Goal: Information Seeking & Learning: Find contact information

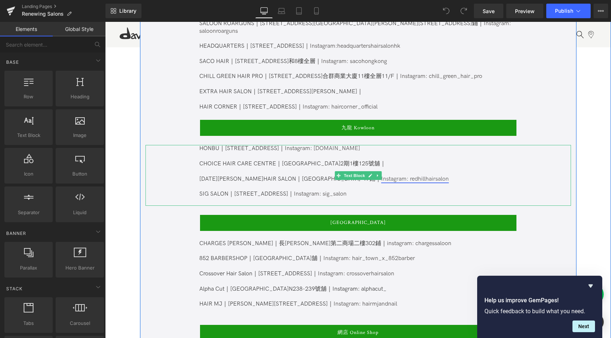
scroll to position [552, 0]
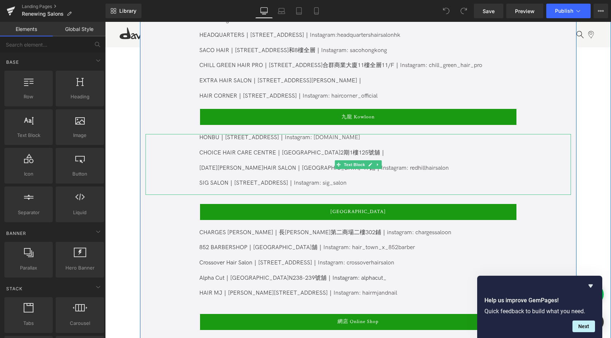
click at [391, 179] on p "SIG SALON｜九龍城龍崗道34號｜ Instagram: sig_salon" at bounding box center [357, 183] width 317 height 8
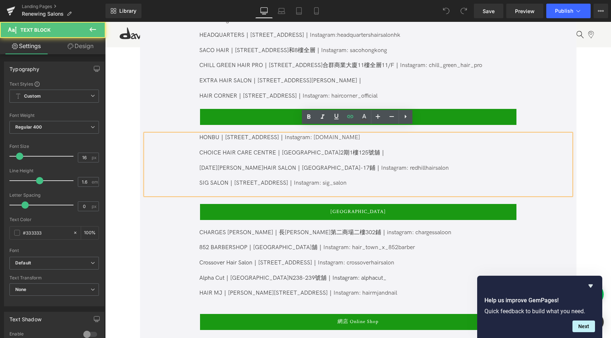
click at [379, 179] on p "SIG SALON｜九龍城龍崗道34號｜ Instagram: sig_salon" at bounding box center [357, 183] width 317 height 8
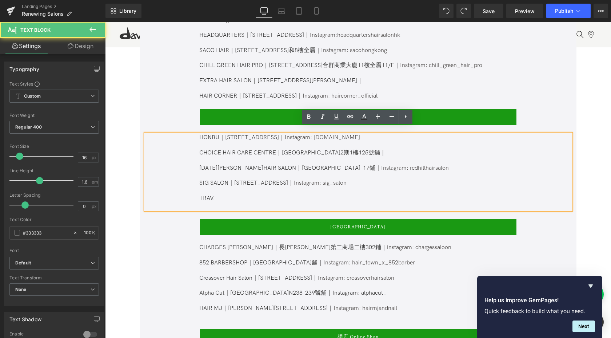
click at [220, 195] on p "TRAV." at bounding box center [357, 199] width 317 height 8
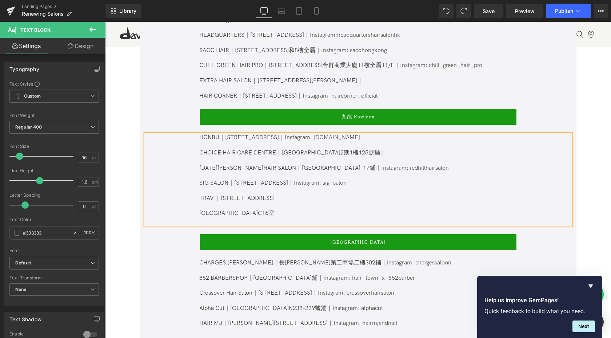
click at [292, 195] on p "TRAV.｜長沙灣青山道702-704號" at bounding box center [357, 199] width 317 height 8
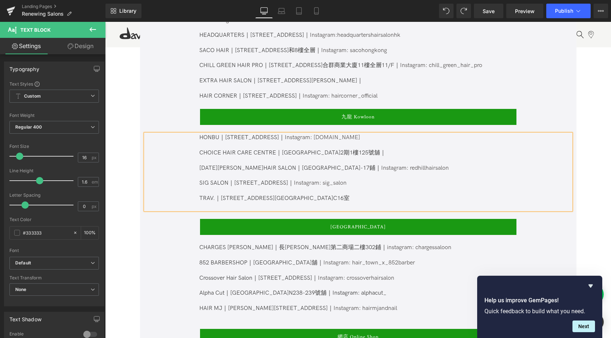
click at [387, 195] on p "TRAV.｜長沙灣青山道702-704號 合興工業大廈3樓C16室" at bounding box center [357, 199] width 317 height 8
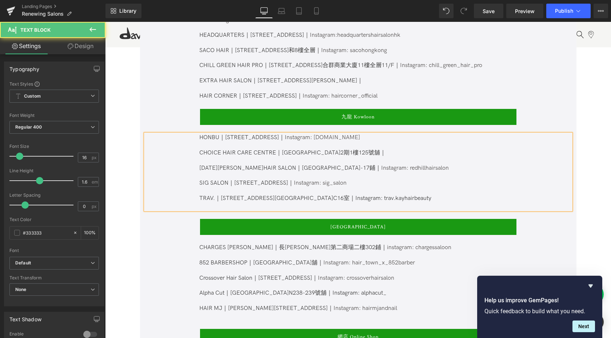
click at [387, 195] on span "合興工業大廈3樓C16室｜Instagram: trav.kayhairbeauty" at bounding box center [353, 198] width 157 height 7
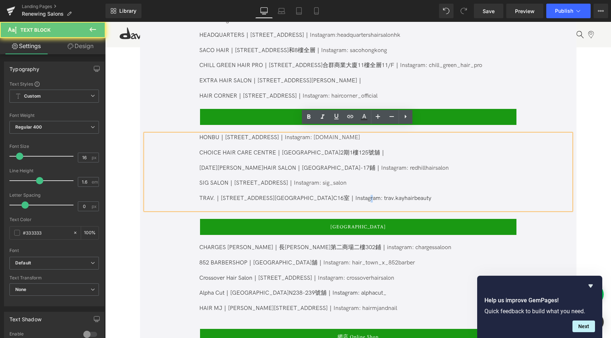
click at [387, 195] on span "合興工業大廈3樓C16室｜Instagram: trav.kayhairbeauty" at bounding box center [353, 198] width 157 height 7
click at [383, 195] on span "合興工業大廈3樓C16室｜Instagram: trav.kayhairbeauty" at bounding box center [353, 198] width 157 height 7
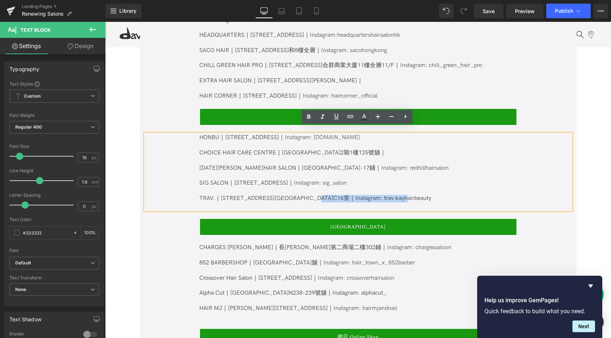
drag, startPoint x: 347, startPoint y: 191, endPoint x: 432, endPoint y: 188, distance: 85.1
click at [432, 195] on p "TRAV.｜長沙灣青山道702-704號 合興工業大廈3樓C16室｜Instagram: trav.kayhairbeauty" at bounding box center [357, 199] width 317 height 8
click at [347, 116] on icon at bounding box center [350, 116] width 6 height 3
click at [369, 211] on input "text" at bounding box center [372, 207] width 112 height 18
paste input "https://www.instagram.com/trav.kayhairbeauty/"
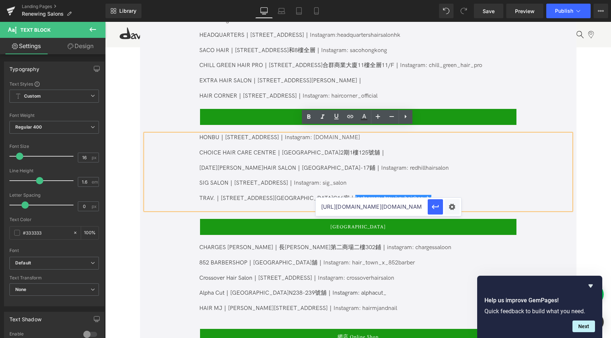
scroll to position [0, 27]
type input "https://www.instagram.com/trav.kayhairbeauty/"
click at [438, 207] on icon "button" at bounding box center [435, 206] width 9 height 9
click at [418, 244] on div "CHARGES SALOON｜長康第二商場二樓302鋪｜ instagram: chargessaloon 852 BARBERSHOP｜荃灣昌寧大廈地下17…" at bounding box center [358, 282] width 426 height 76
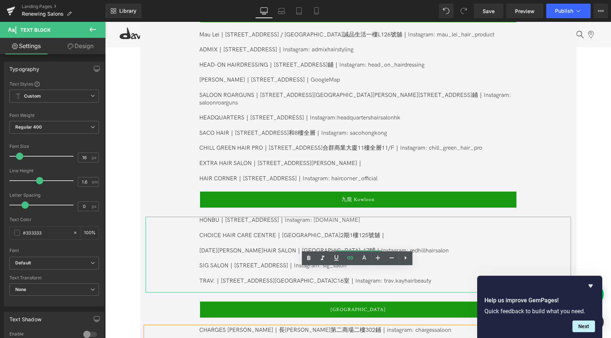
scroll to position [407, 0]
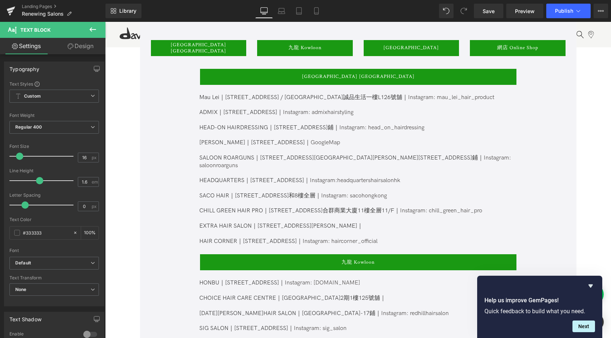
click at [447, 238] on p "HAIR CORNER｜中環威靈頓街14 - 24號 威靈頓公爵大廈 1樓｜ Instagram: haircorner_official" at bounding box center [357, 242] width 317 height 8
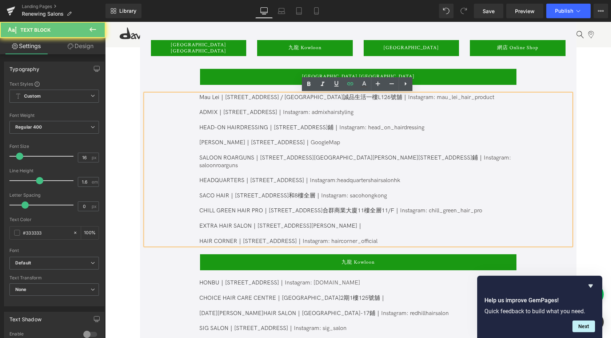
click at [443, 238] on p "HAIR CORNER｜中環威靈頓街14 - 24號 威靈頓公爵大廈 1樓｜ Instagram: haircorner_official" at bounding box center [357, 242] width 317 height 8
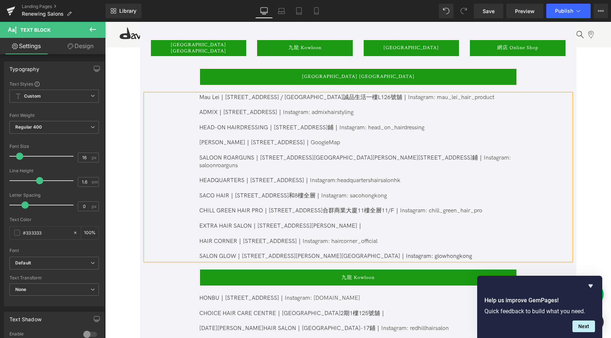
click at [376, 252] on p "SALON GLOW｜中環威靈頓街1號荊威廣場8樓｜Instagram: glowhongkong" at bounding box center [357, 256] width 317 height 8
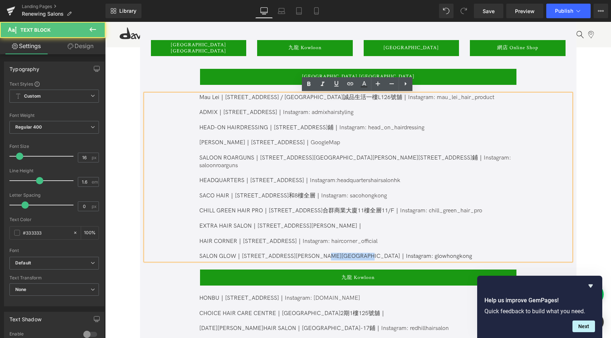
click at [376, 252] on p "SALON GLOW｜中環威靈頓街1號荊威廣場8樓｜Instagram: glowhongkong" at bounding box center [357, 256] width 317 height 8
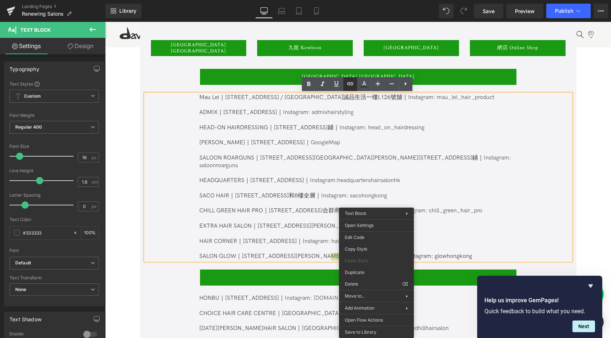
click at [347, 85] on icon at bounding box center [350, 83] width 9 height 9
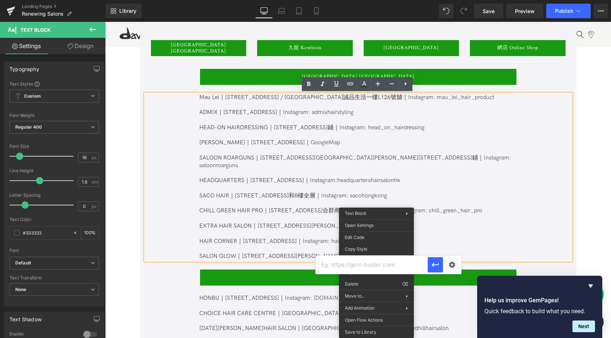
click at [386, 255] on input "text" at bounding box center [372, 264] width 112 height 18
paste input "https://www.instagram.com/glowhongkong/"
type input "https://www.instagram.com/glowhongkong/"
click at [432, 265] on icon "button" at bounding box center [435, 264] width 9 height 9
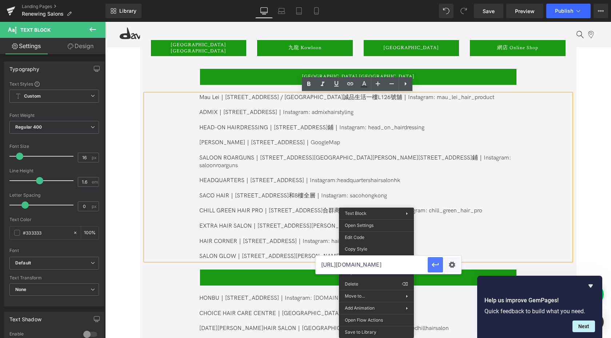
scroll to position [0, 0]
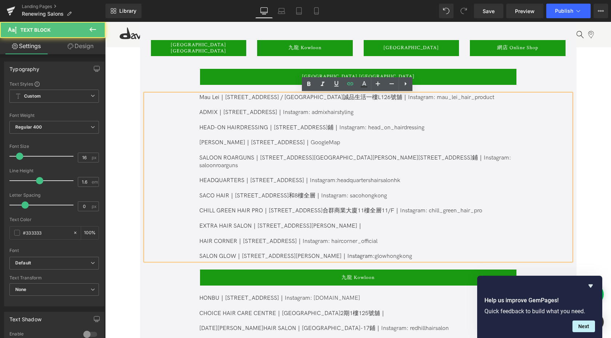
click at [462, 245] on p at bounding box center [357, 249] width 317 height 8
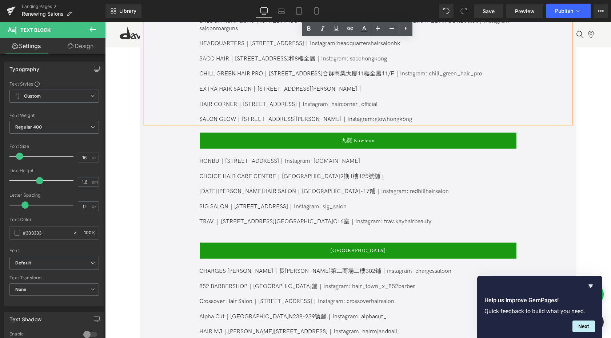
scroll to position [558, 0]
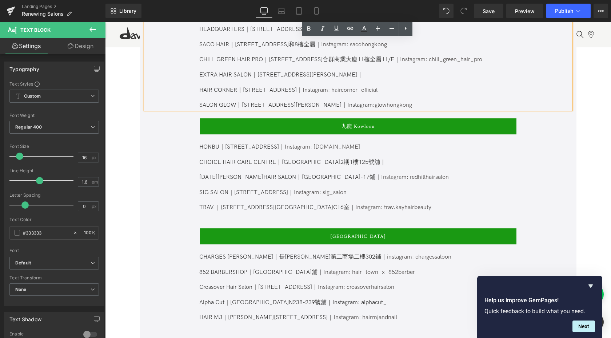
click at [435, 211] on p at bounding box center [357, 215] width 317 height 8
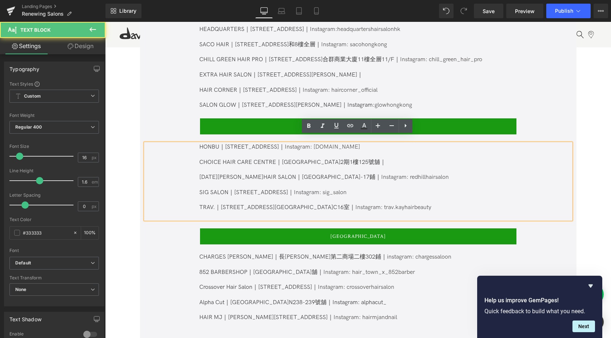
click at [436, 204] on p "TRAV.｜長沙灣青山道702-704號 合興工業大廈3樓C16室｜ Instagram: trav.kayhairbeauty" at bounding box center [357, 208] width 317 height 8
click at [440, 211] on p at bounding box center [357, 215] width 317 height 8
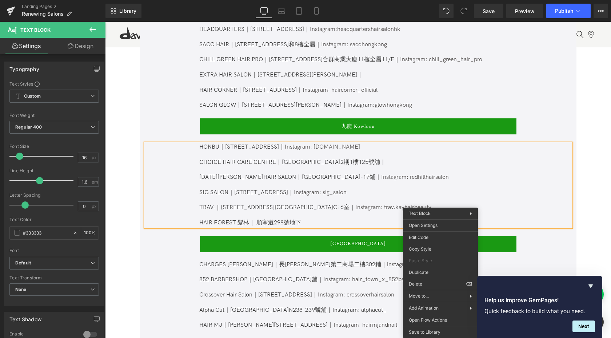
click at [370, 219] on p "HAIR FOREST 髮林｜ 順寧道298號地下" at bounding box center [357, 223] width 317 height 8
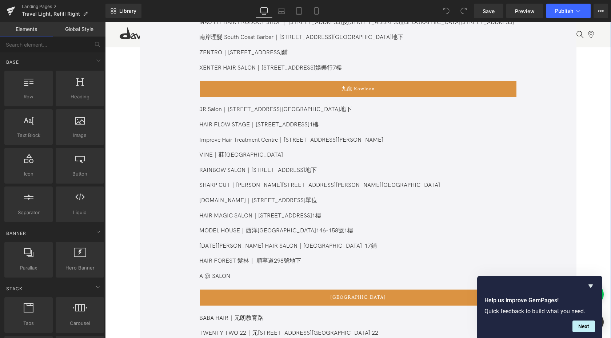
scroll to position [434, 0]
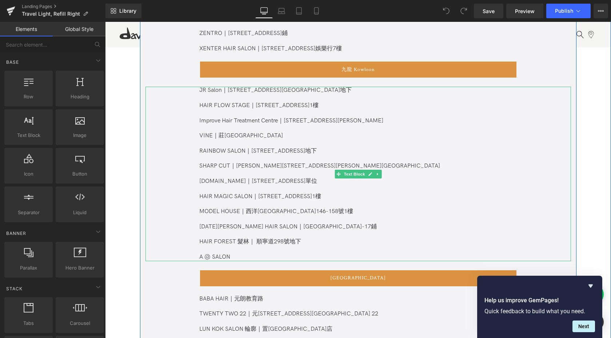
click at [292, 242] on span "HAIR FOREST 髮林｜ 順寧道298號地下" at bounding box center [250, 241] width 102 height 7
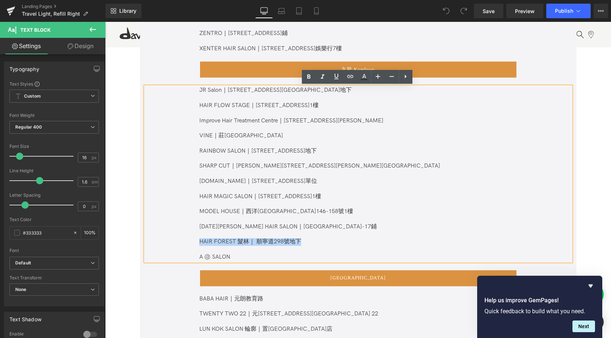
drag, startPoint x: 300, startPoint y: 242, endPoint x: 195, endPoint y: 242, distance: 105.1
click at [195, 242] on div "JR Salon｜[STREET_ADDRESS][GEOGRAPHIC_DATA]地下 HAIR FLOW STAGE｜[STREET_ADDRESS] I…" at bounding box center [358, 174] width 426 height 174
copy span "HAIR FOREST 髮林｜ 順寧道298號地下"
